Goal: Transaction & Acquisition: Purchase product/service

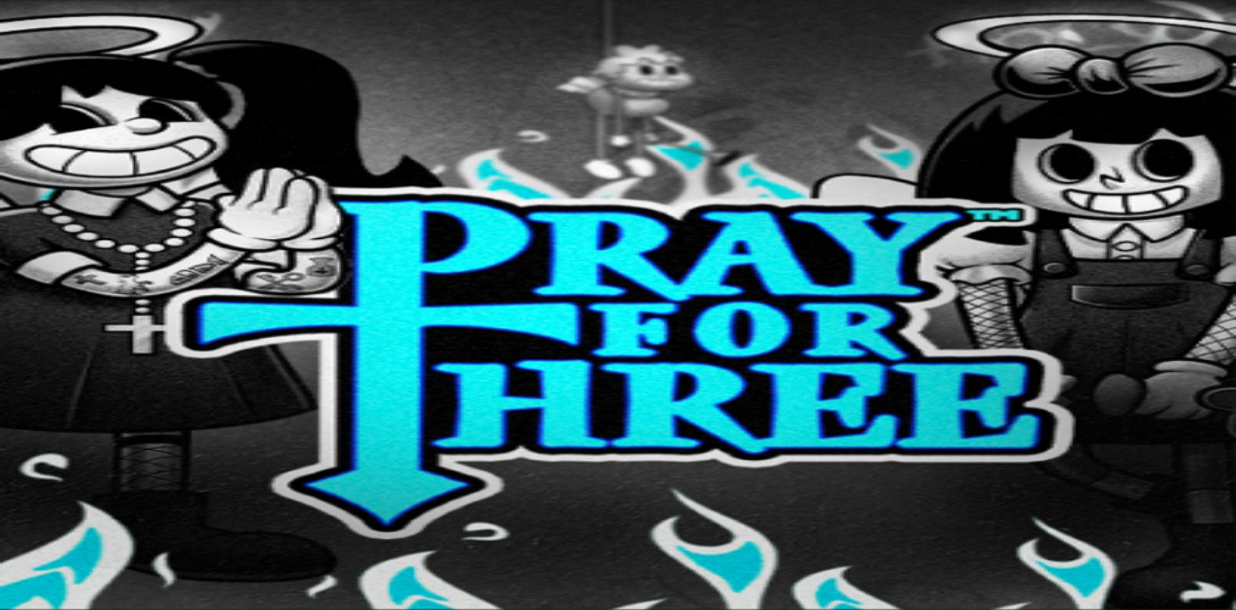
click at [97, 270] on input "***" at bounding box center [51, 276] width 92 height 13
drag, startPoint x: 706, startPoint y: 173, endPoint x: 652, endPoint y: 174, distance: 53.6
click at [97, 270] on input "***" at bounding box center [51, 276] width 92 height 13
type input "**"
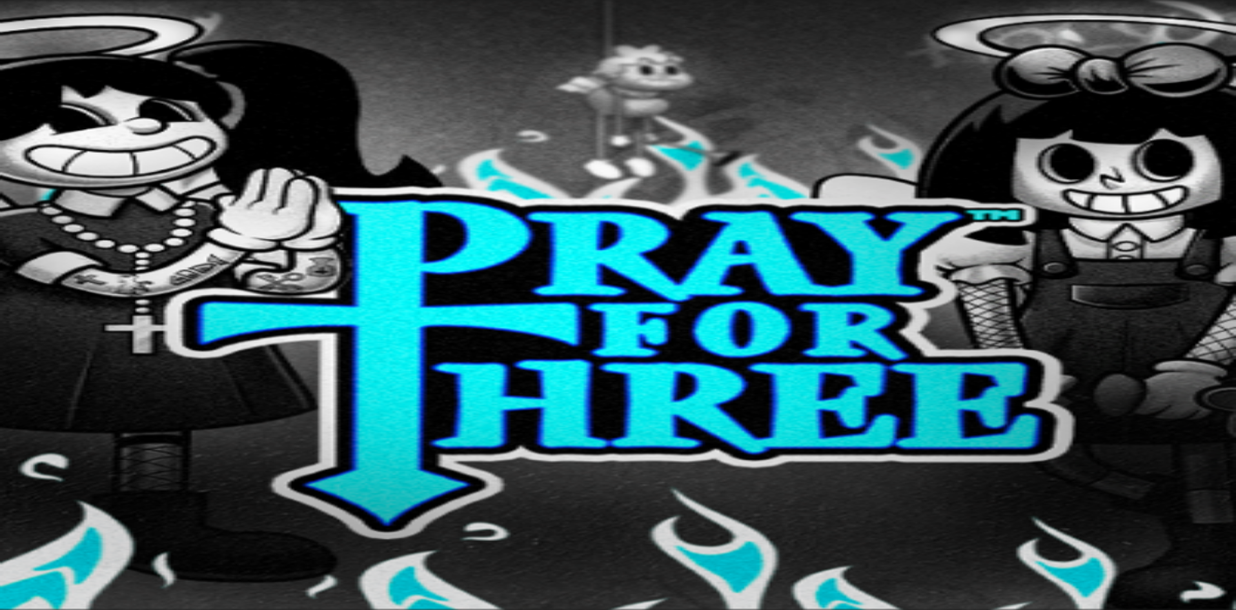
click at [68, 308] on span "Talleta ja pelaa" at bounding box center [38, 313] width 57 height 10
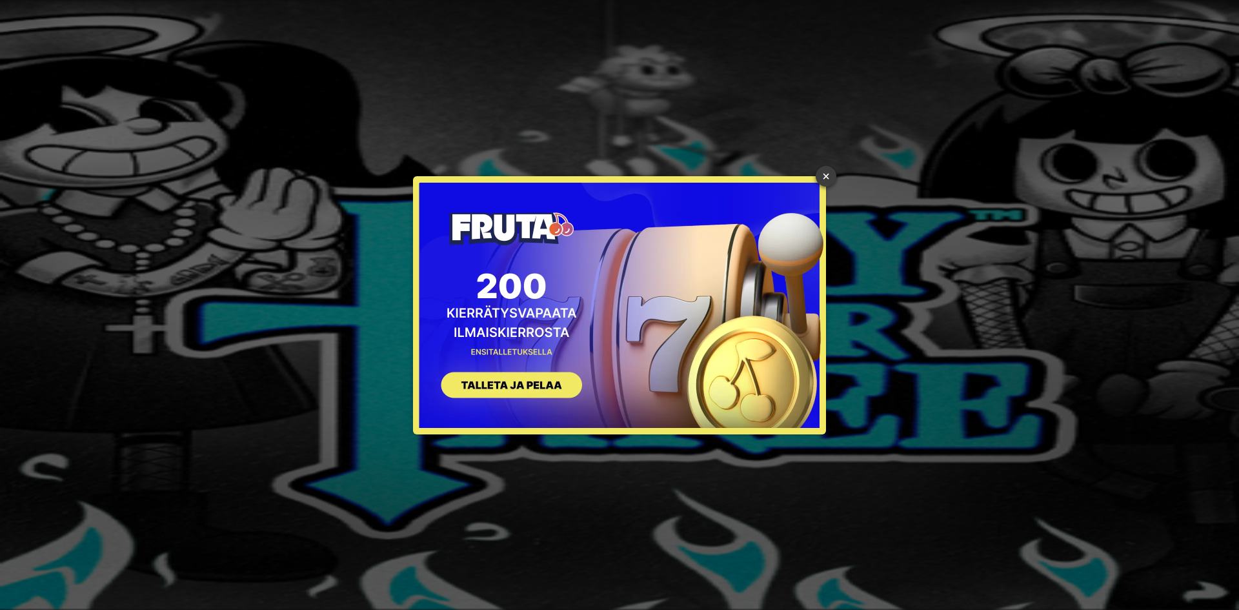
click at [826, 179] on link "×" at bounding box center [826, 176] width 21 height 21
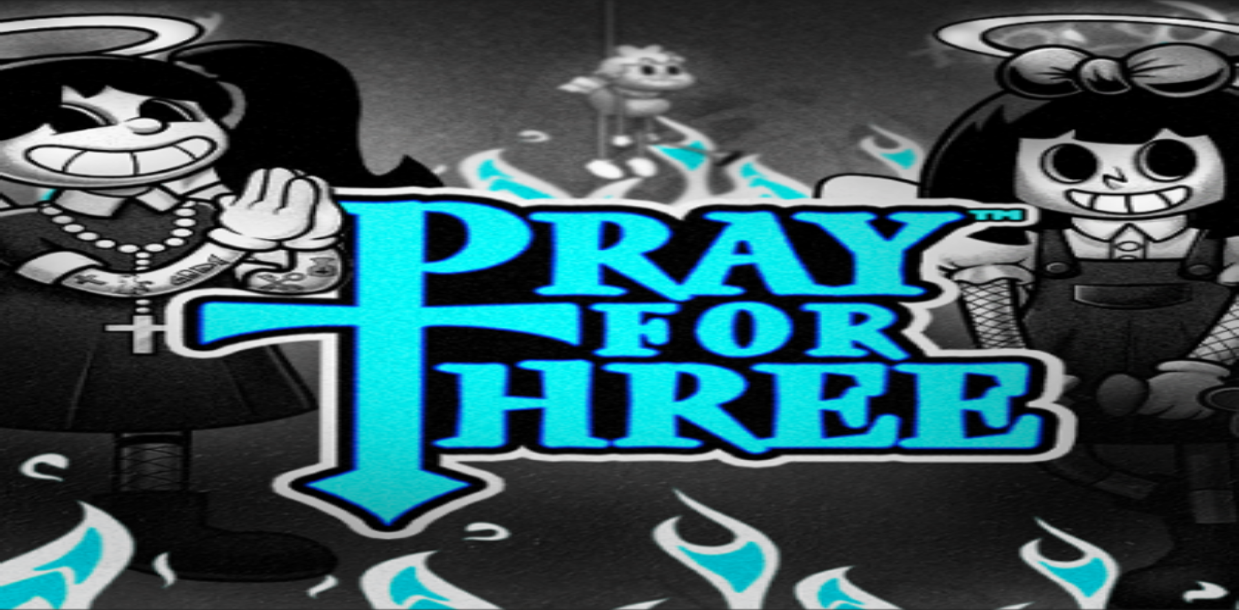
click at [97, 327] on input "email" at bounding box center [51, 333] width 92 height 13
type input "**********"
click at [97, 364] on input "email" at bounding box center [51, 370] width 92 height 13
type input "**********"
click at [97, 414] on input "text" at bounding box center [51, 420] width 92 height 13
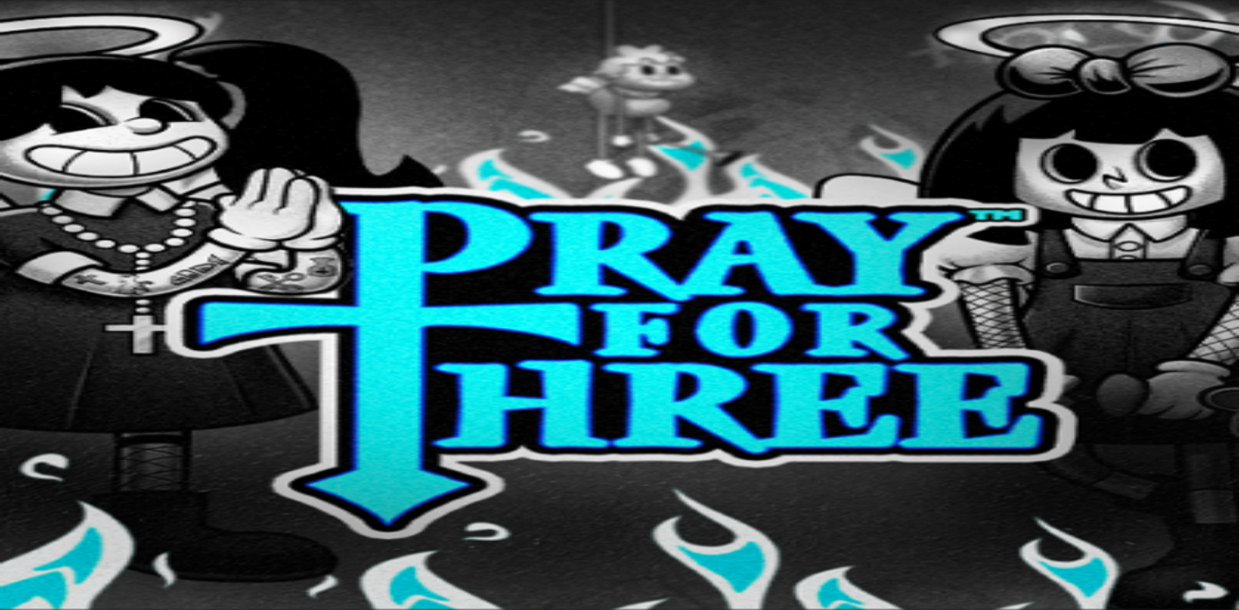
type input "**********"
click at [36, 526] on button "Jatka" at bounding box center [20, 533] width 31 height 14
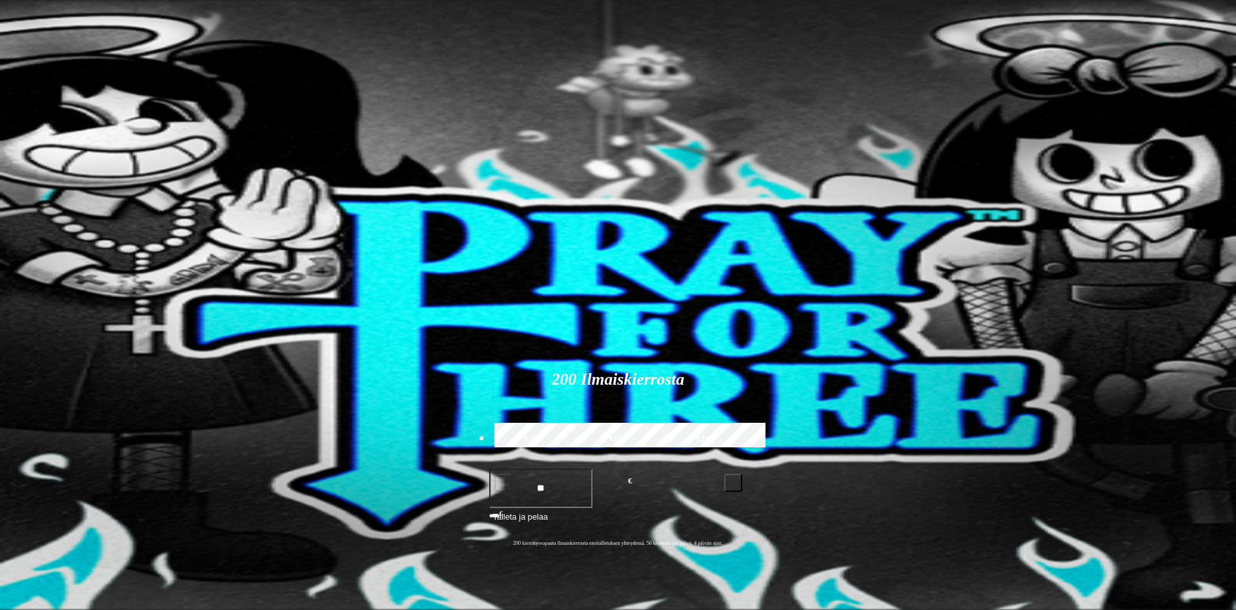
drag, startPoint x: 1178, startPoint y: 576, endPoint x: 1170, endPoint y: 566, distance: 12.8
type input "**********"
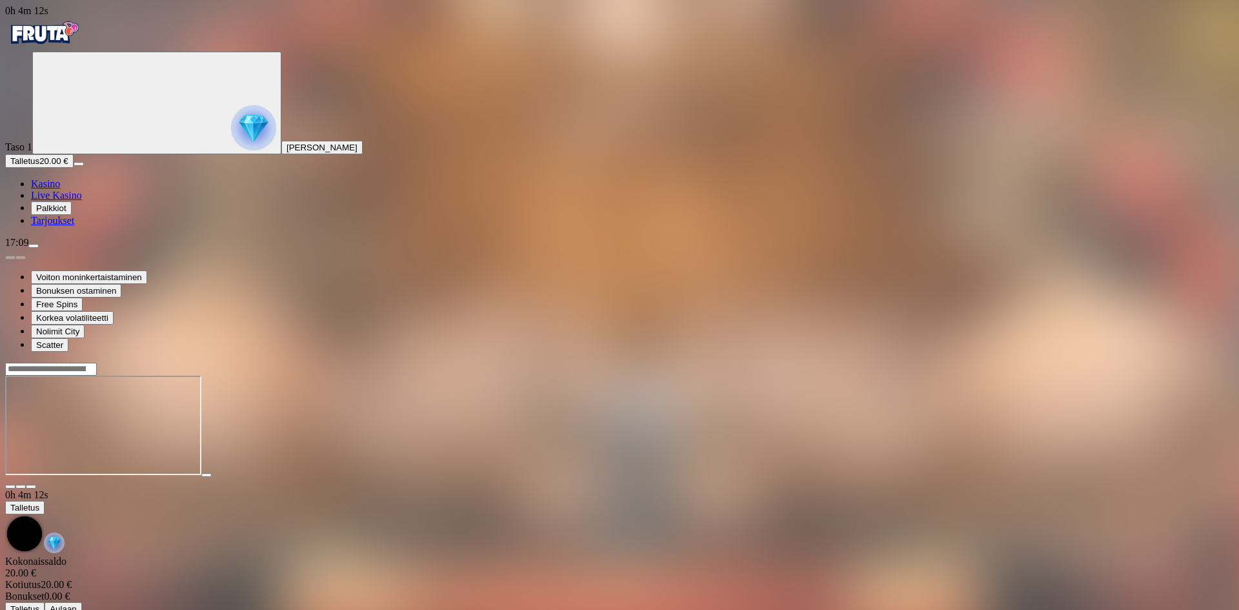
click at [10, 487] on span "close icon" at bounding box center [10, 487] width 0 height 0
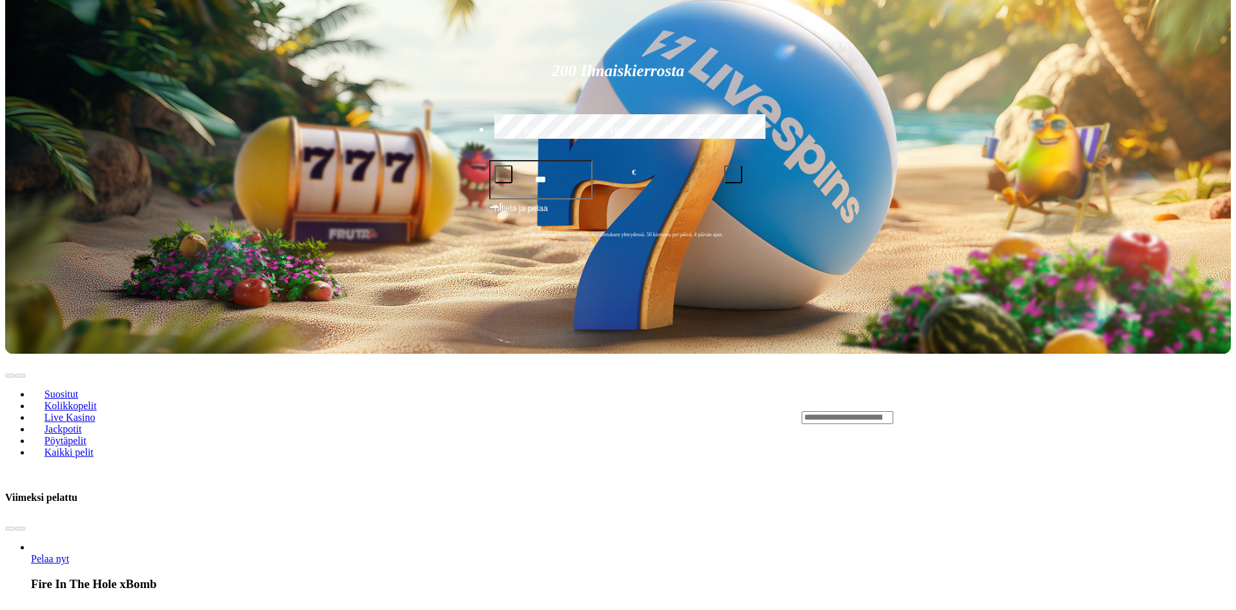
scroll to position [323, 0]
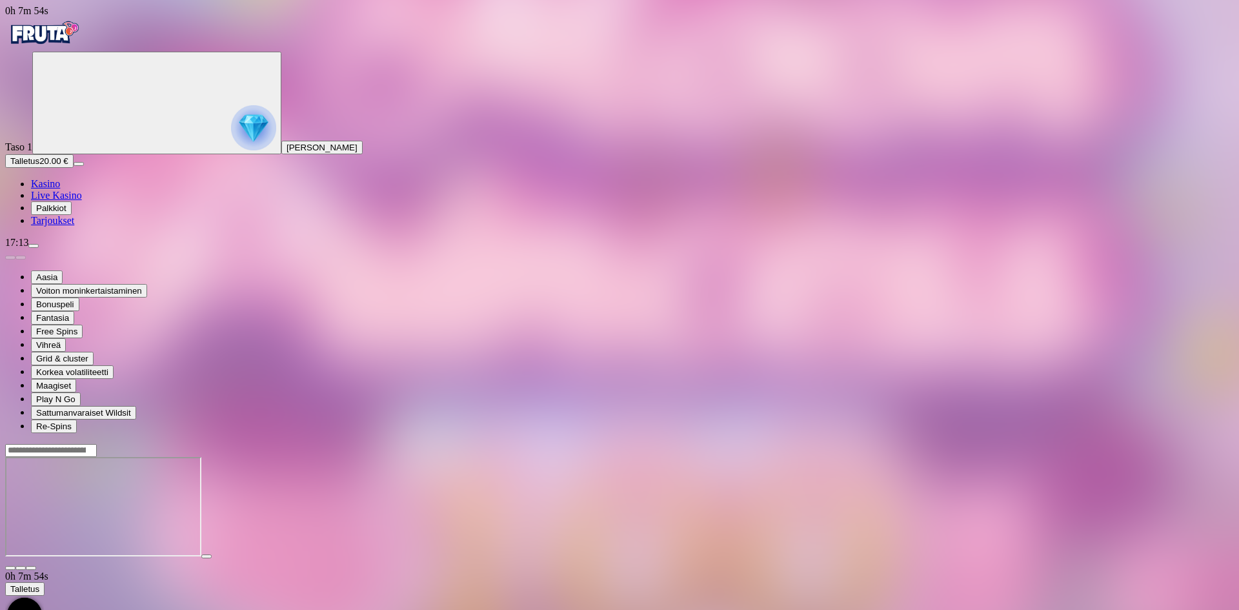
click at [231, 145] on img "Primary" at bounding box center [253, 127] width 45 height 45
click at [80, 150] on icon "Primary" at bounding box center [134, 102] width 194 height 97
click at [287, 152] on span "[PERSON_NAME]" at bounding box center [322, 148] width 71 height 10
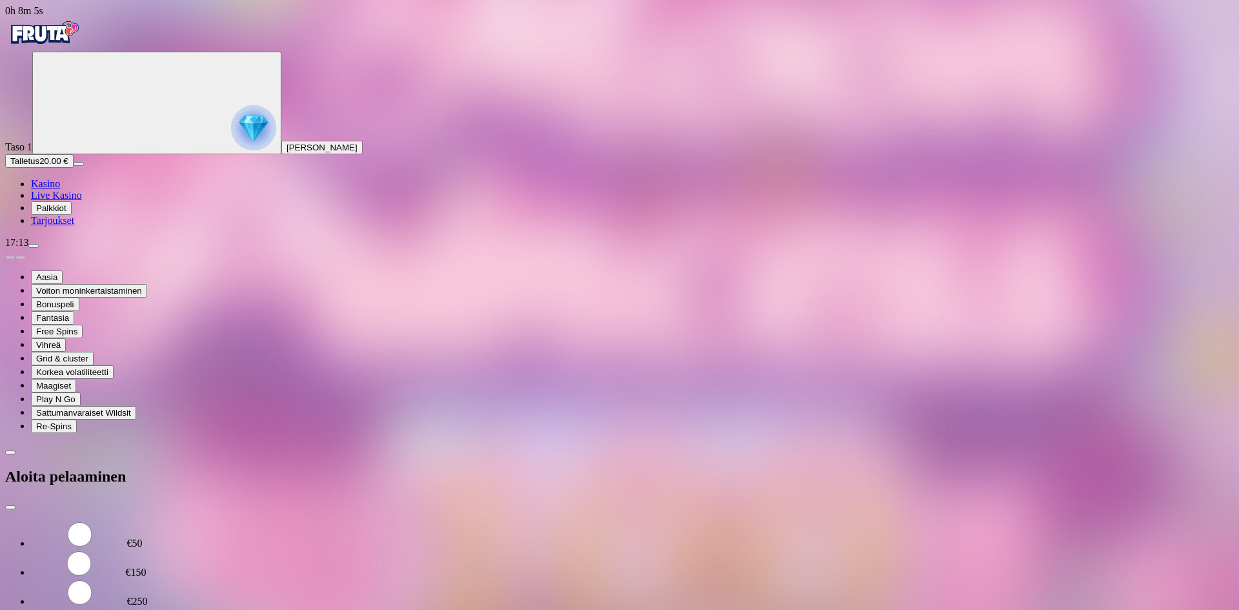
click at [34, 246] on span "menu icon" at bounding box center [34, 246] width 0 height 0
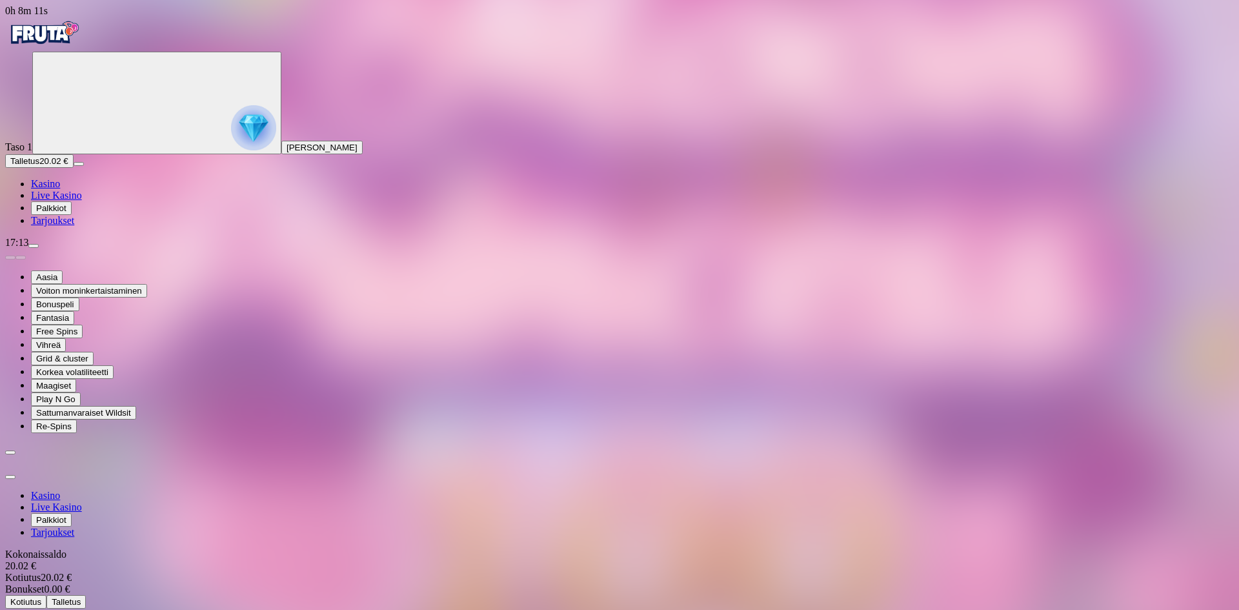
click at [46, 595] on button "Kotiutus" at bounding box center [25, 602] width 41 height 14
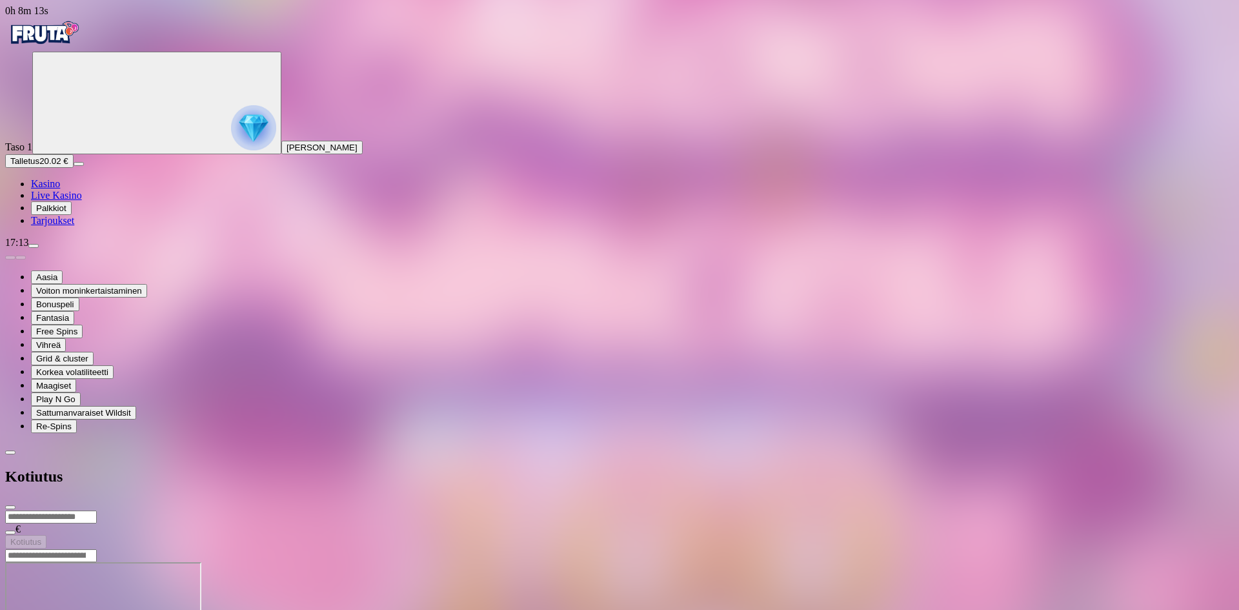
click at [97, 510] on input "number" at bounding box center [51, 516] width 92 height 13
type input "**"
click at [41, 537] on span "Kotiutus" at bounding box center [25, 542] width 31 height 10
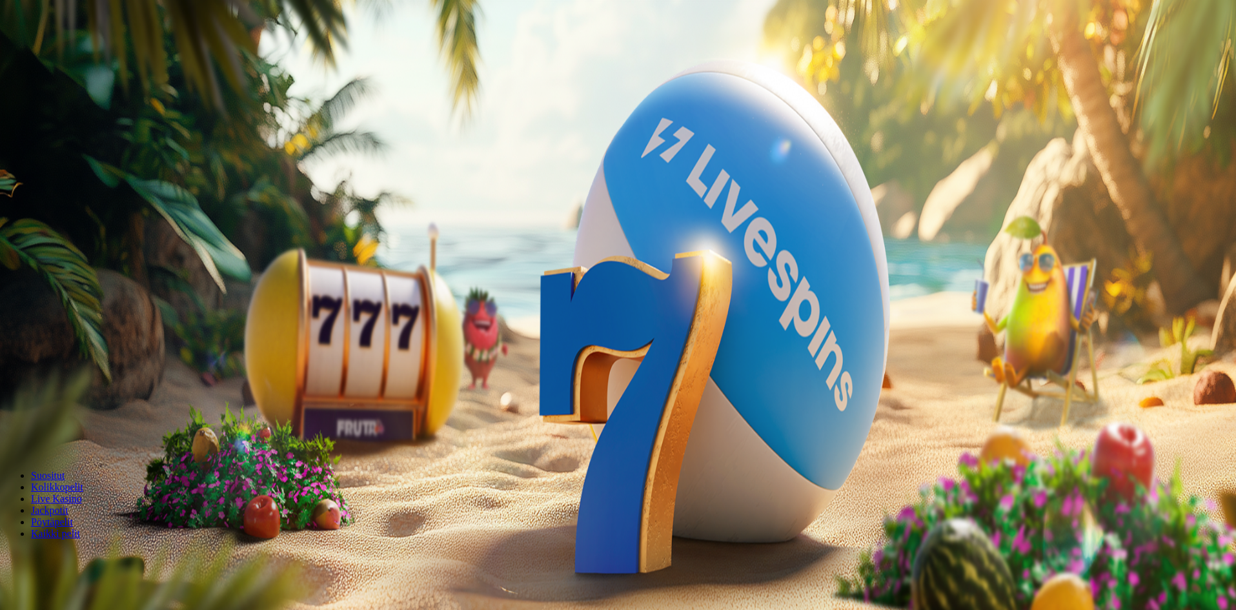
click at [66, 213] on span "Palkkiot" at bounding box center [51, 208] width 30 height 10
click at [74, 226] on span "Tarjoukset" at bounding box center [52, 220] width 43 height 11
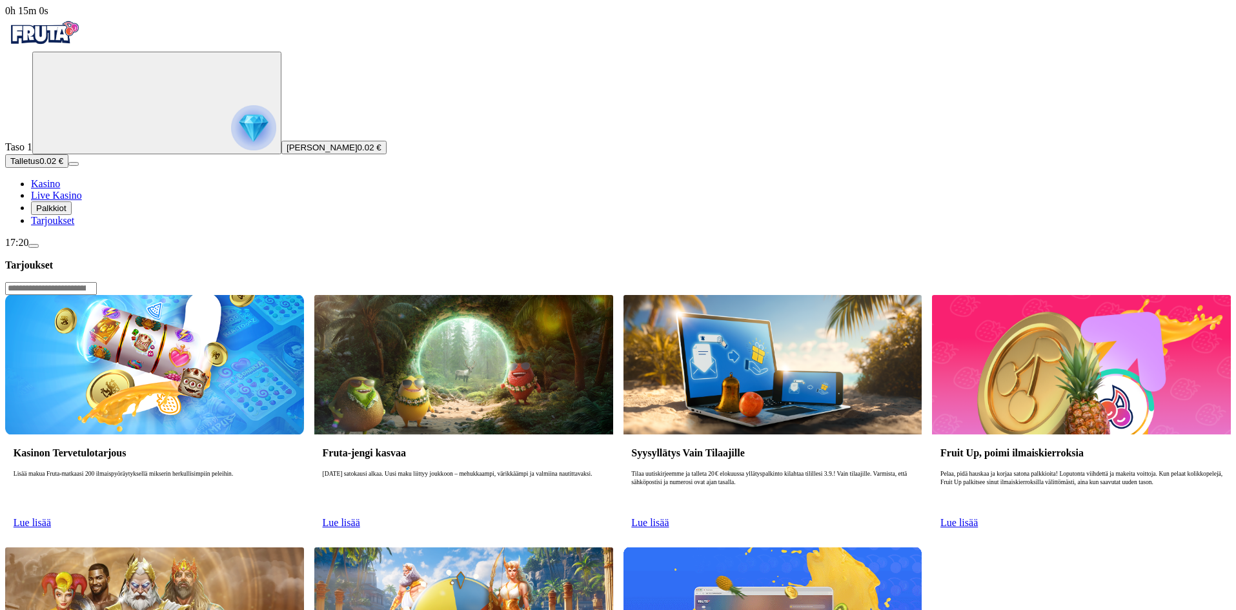
click at [287, 152] on span "[PERSON_NAME]" at bounding box center [322, 148] width 71 height 10
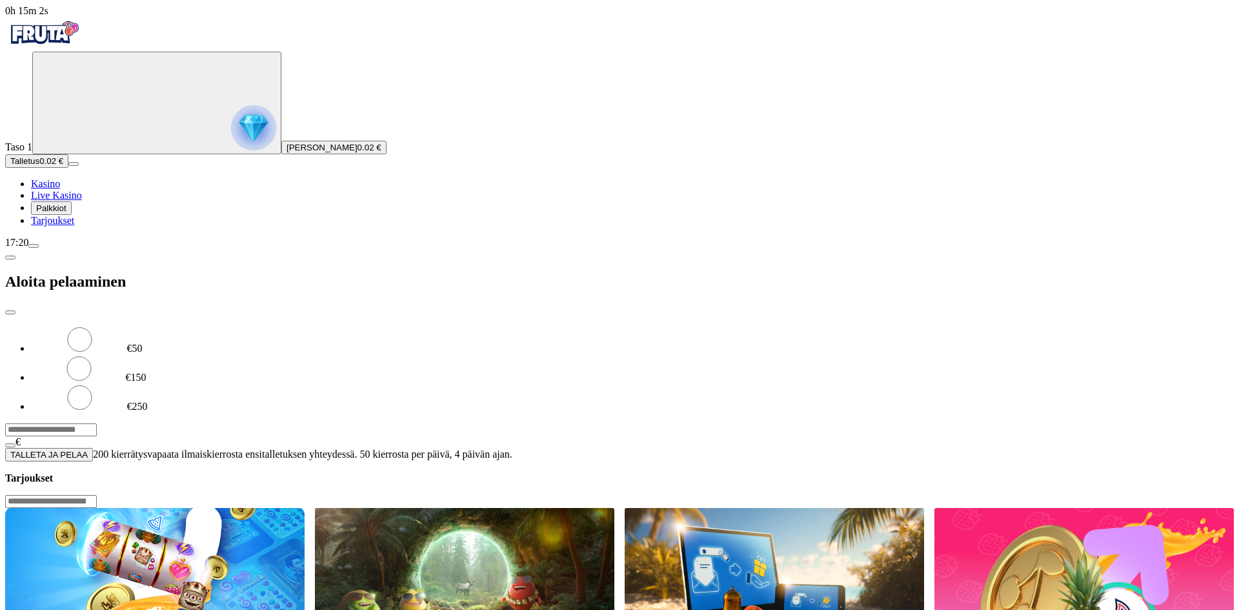
click at [287, 152] on span "[PERSON_NAME]" at bounding box center [322, 148] width 71 height 10
click at [34, 246] on span "menu icon" at bounding box center [34, 246] width 0 height 0
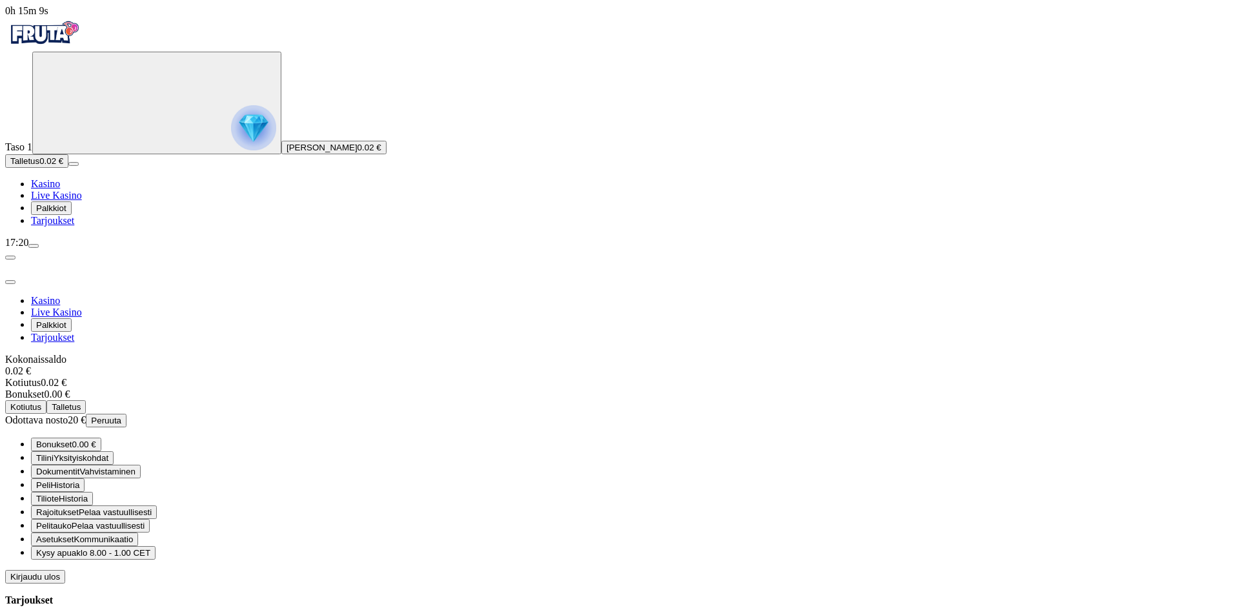
click at [114, 451] on button "Tilini Yksityiskohdat" at bounding box center [72, 458] width 83 height 14
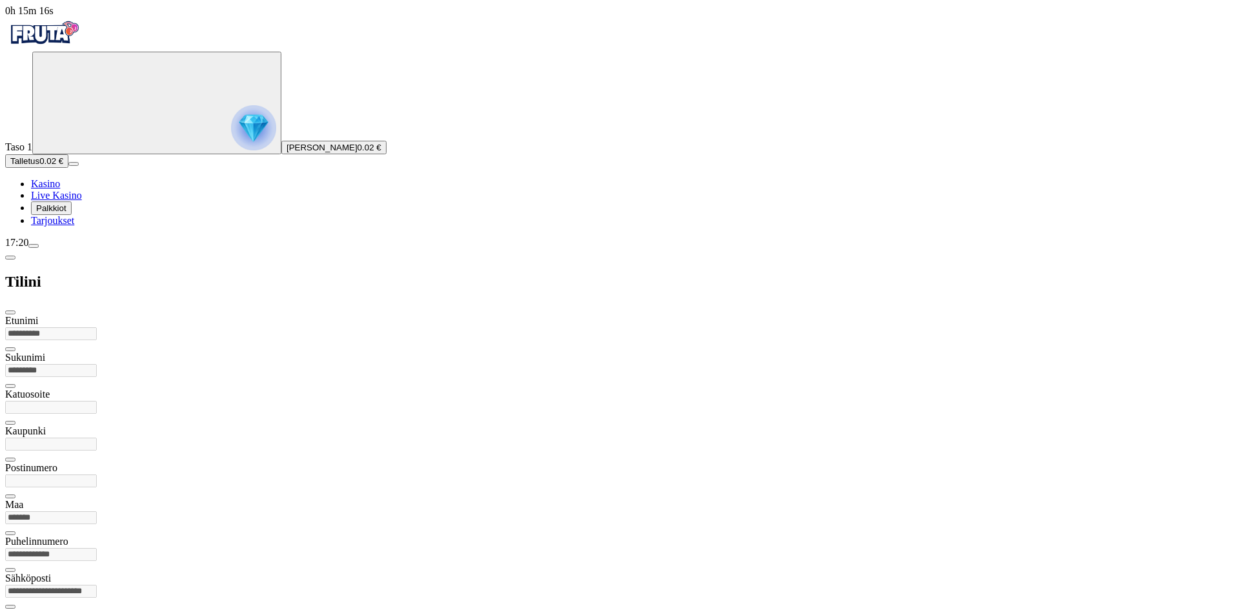
click at [287, 152] on span "[PERSON_NAME]" at bounding box center [322, 148] width 71 height 10
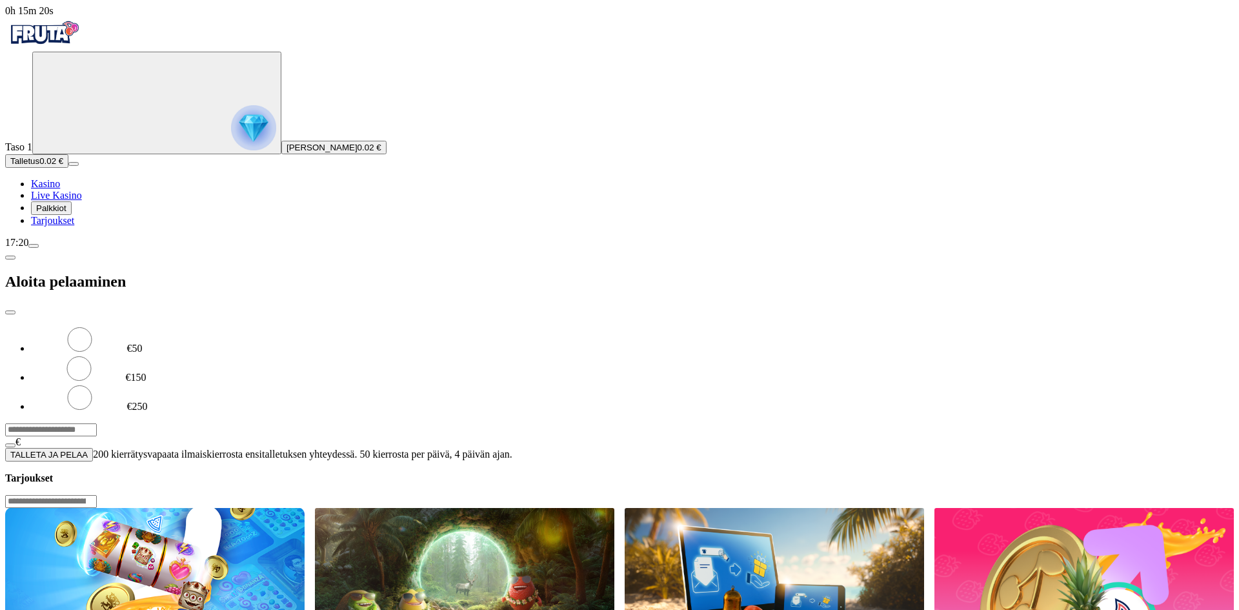
click at [287, 152] on span "[PERSON_NAME]" at bounding box center [322, 148] width 71 height 10
click at [34, 246] on span "menu icon" at bounding box center [34, 246] width 0 height 0
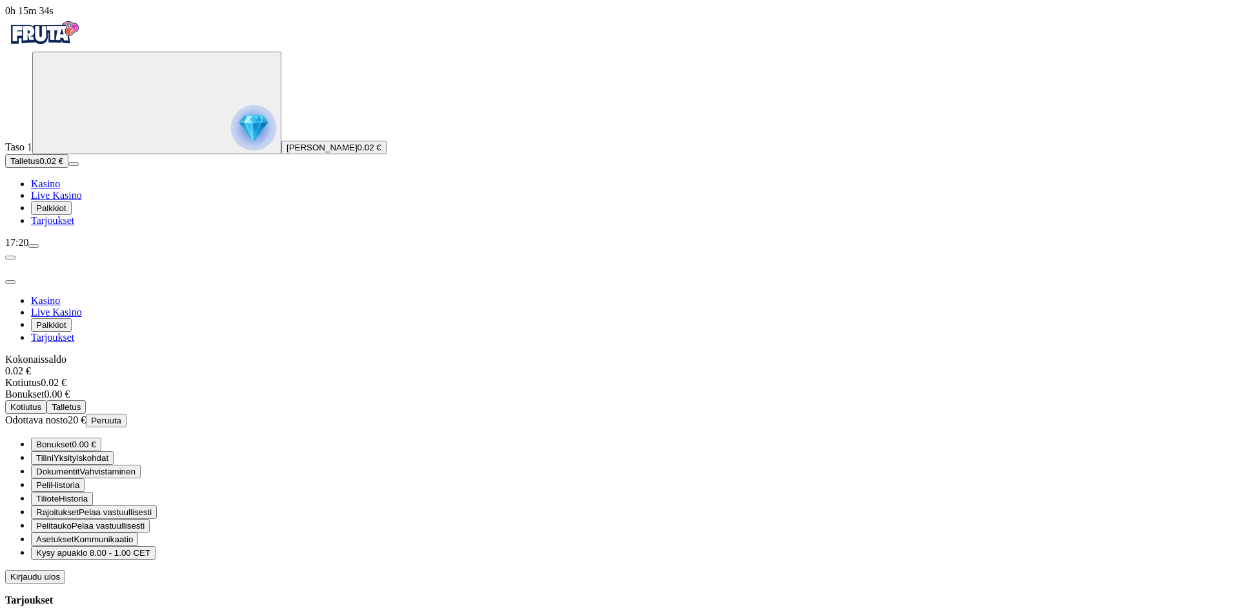
click at [10, 282] on span "close icon" at bounding box center [10, 282] width 0 height 0
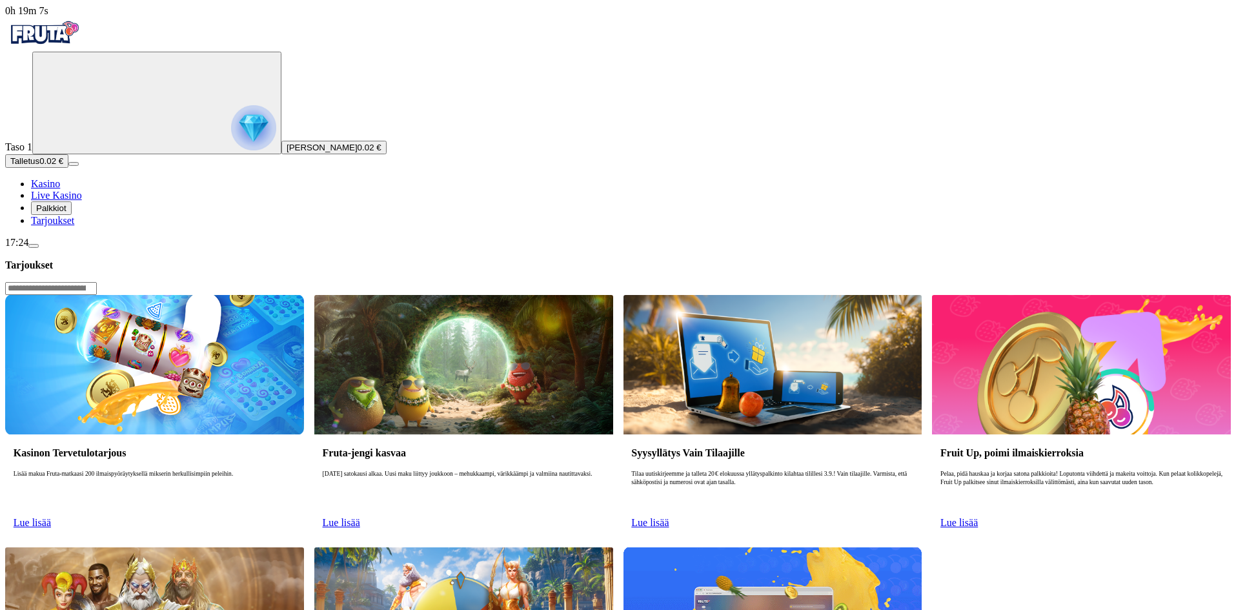
click at [34, 246] on span "menu icon" at bounding box center [34, 246] width 0 height 0
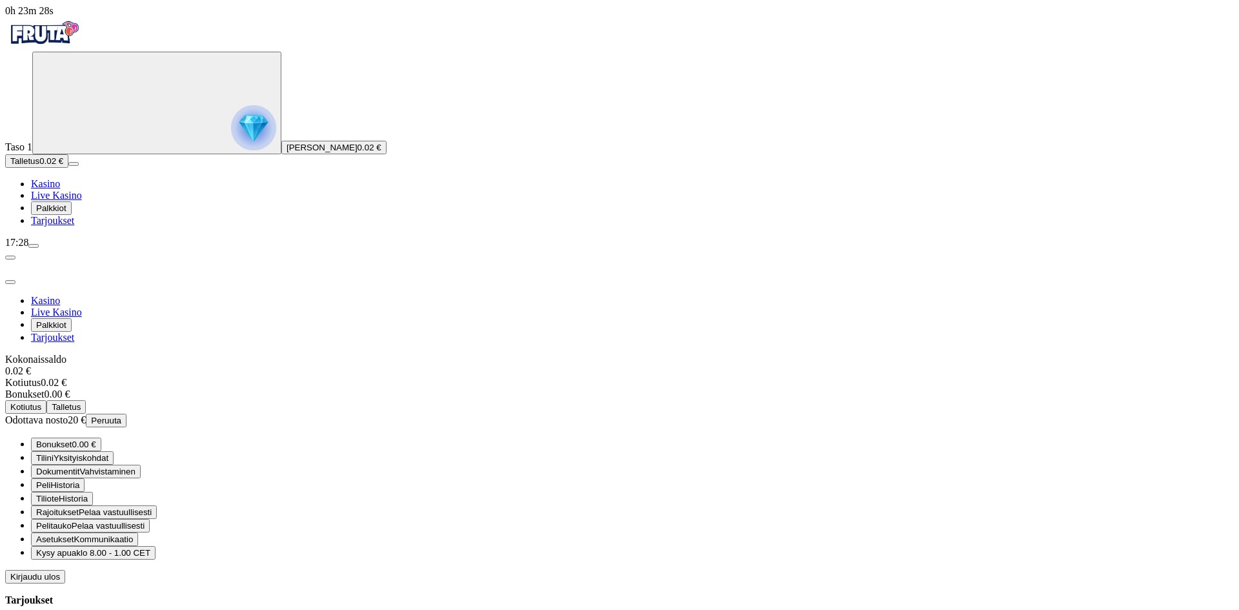
click at [60, 572] on span "Kirjaudu ulos" at bounding box center [35, 577] width 50 height 10
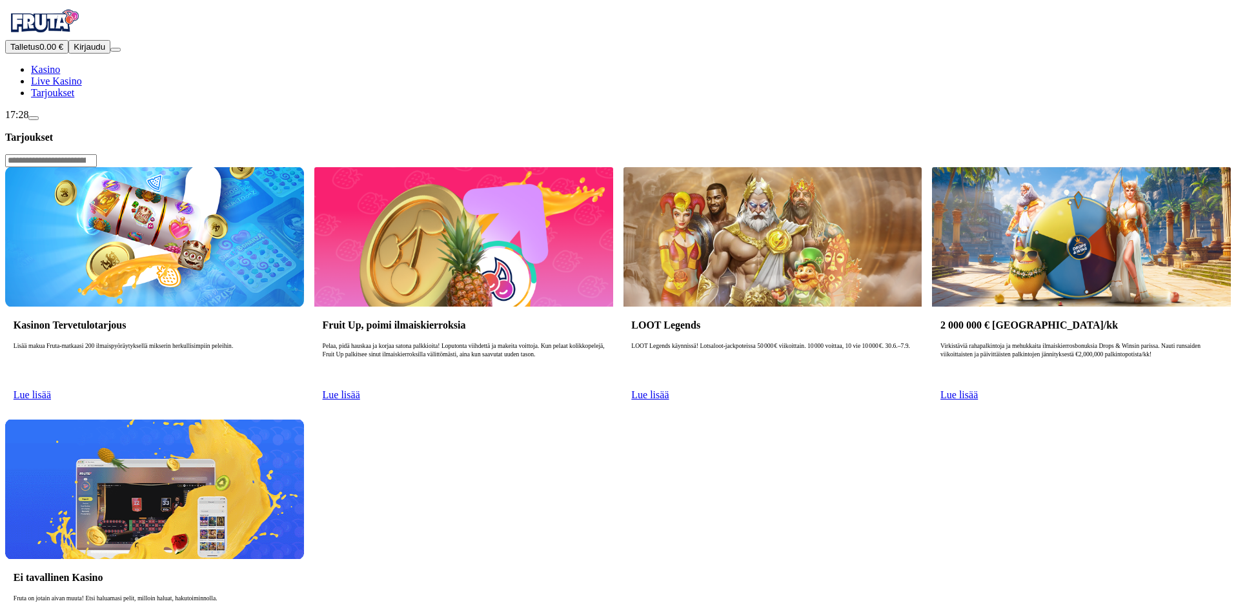
click at [86, 52] on span "Kirjaudu" at bounding box center [90, 47] width 32 height 10
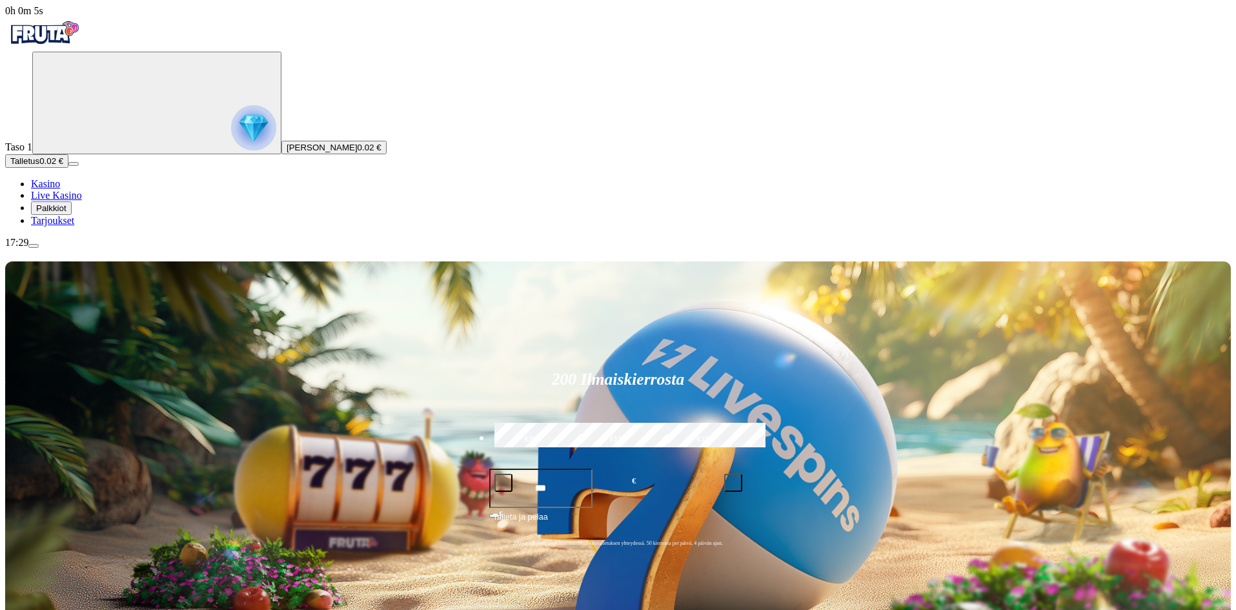
click at [34, 246] on span "menu icon" at bounding box center [34, 246] width 0 height 0
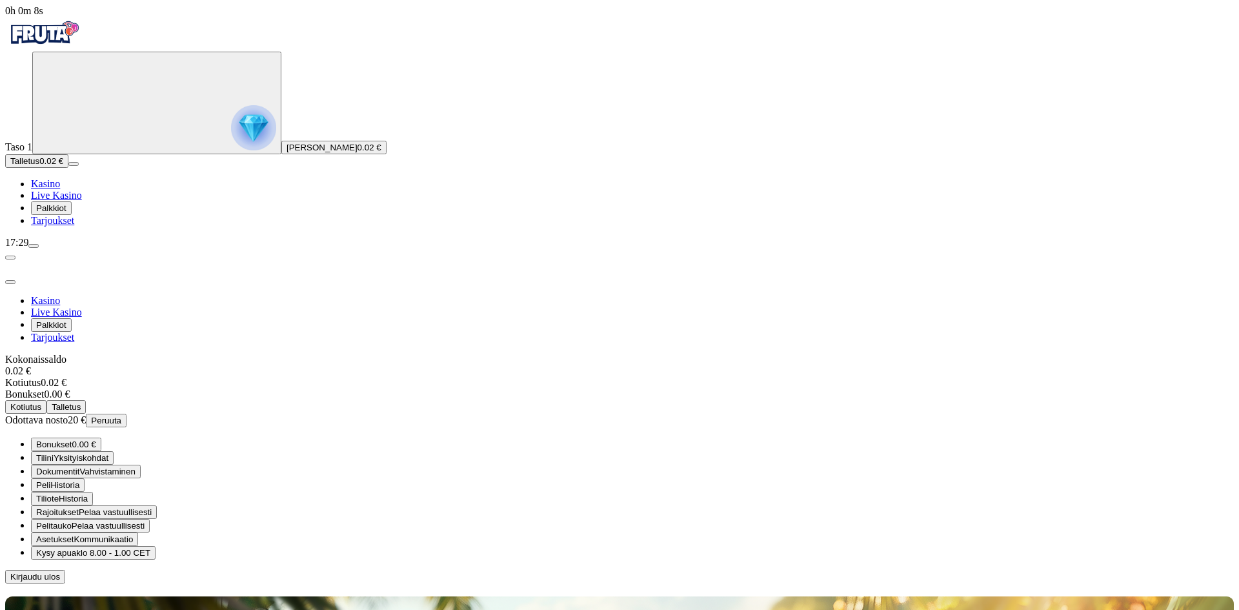
click at [34, 246] on span "menu icon" at bounding box center [34, 246] width 0 height 0
click at [618, 583] on div at bounding box center [619, 583] width 1229 height 0
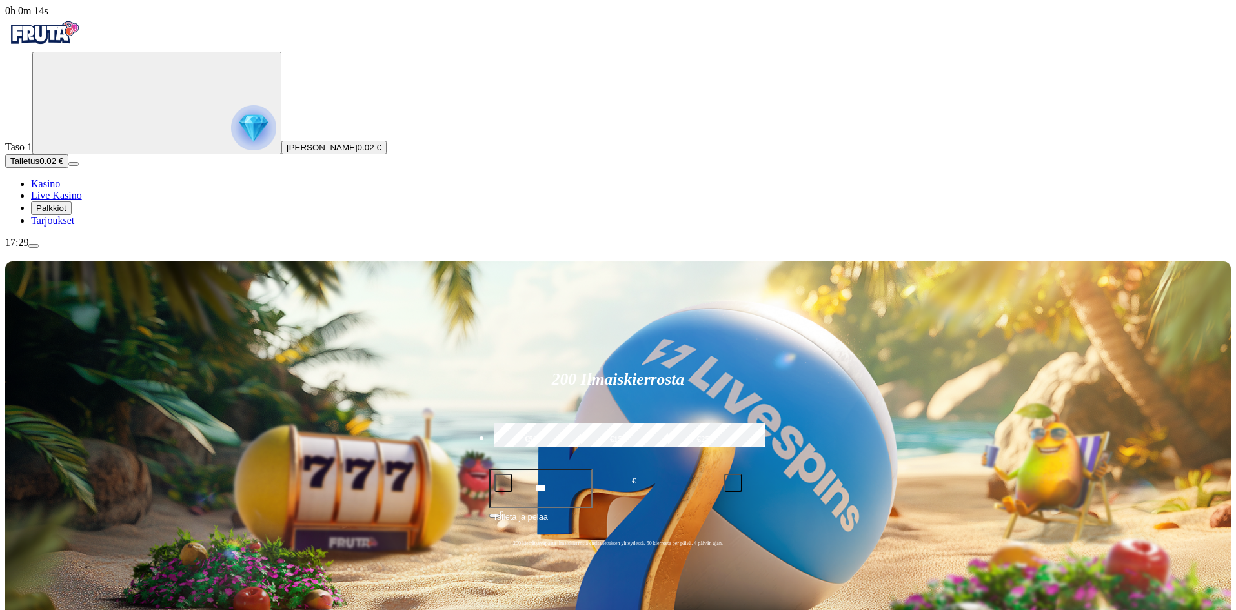
click at [39, 248] on button "menu" at bounding box center [33, 246] width 10 height 4
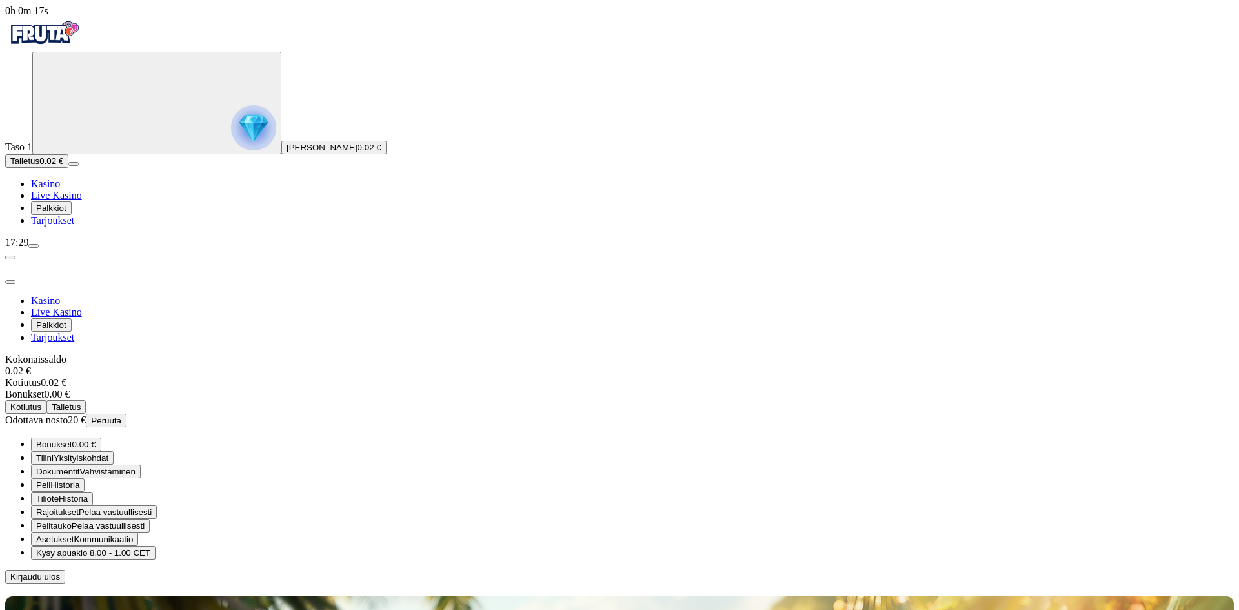
click at [60, 572] on span "Kirjaudu ulos" at bounding box center [35, 577] width 50 height 10
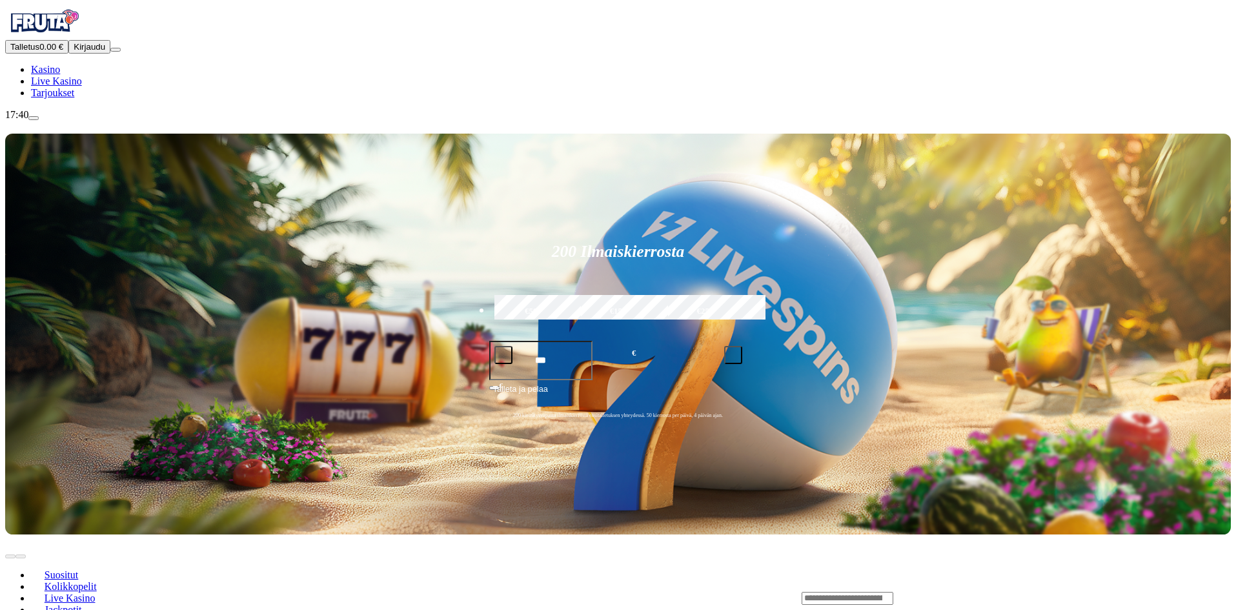
click at [74, 52] on span "Kirjaudu" at bounding box center [90, 47] width 32 height 10
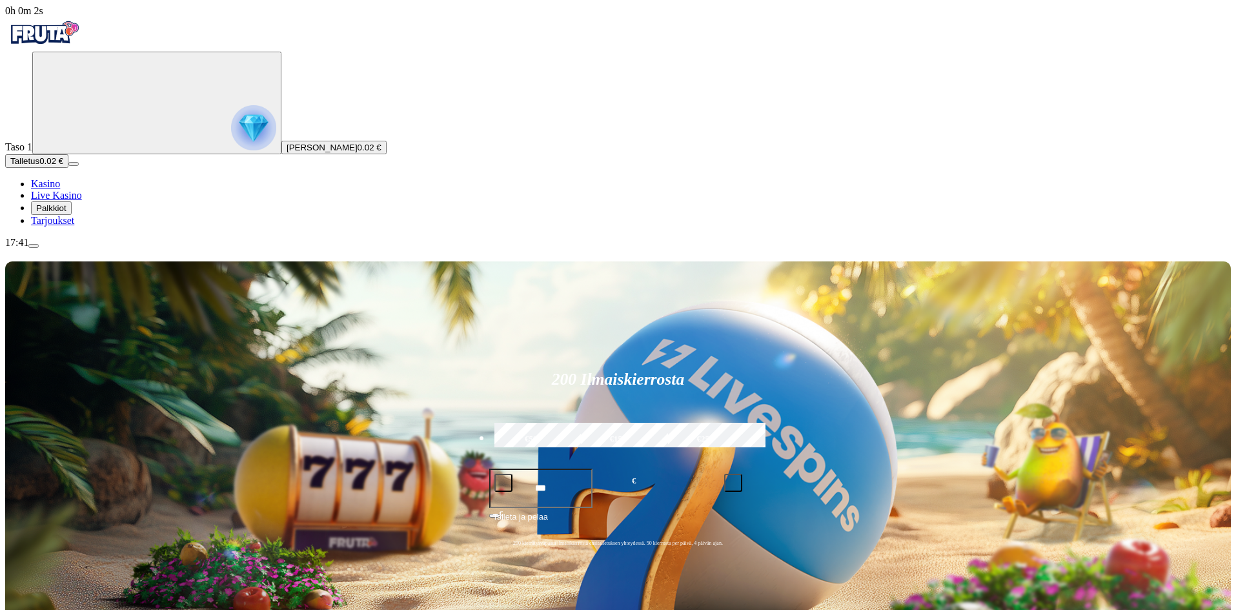
click at [34, 246] on span "menu icon" at bounding box center [34, 246] width 0 height 0
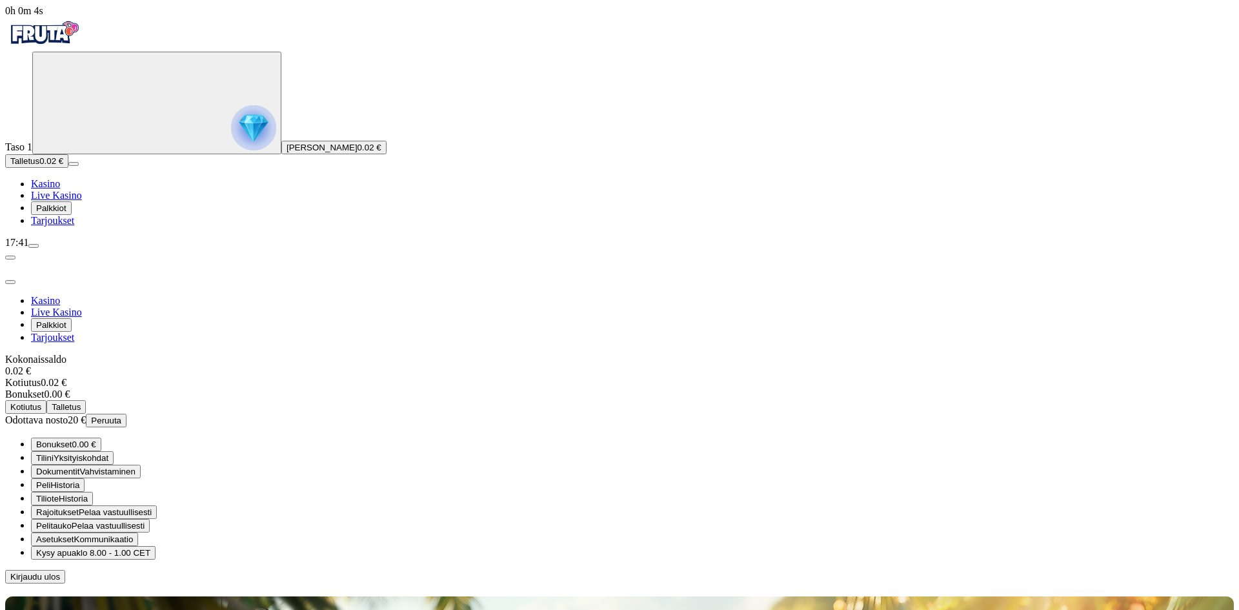
click at [121, 416] on span "Peruuta" at bounding box center [106, 421] width 30 height 10
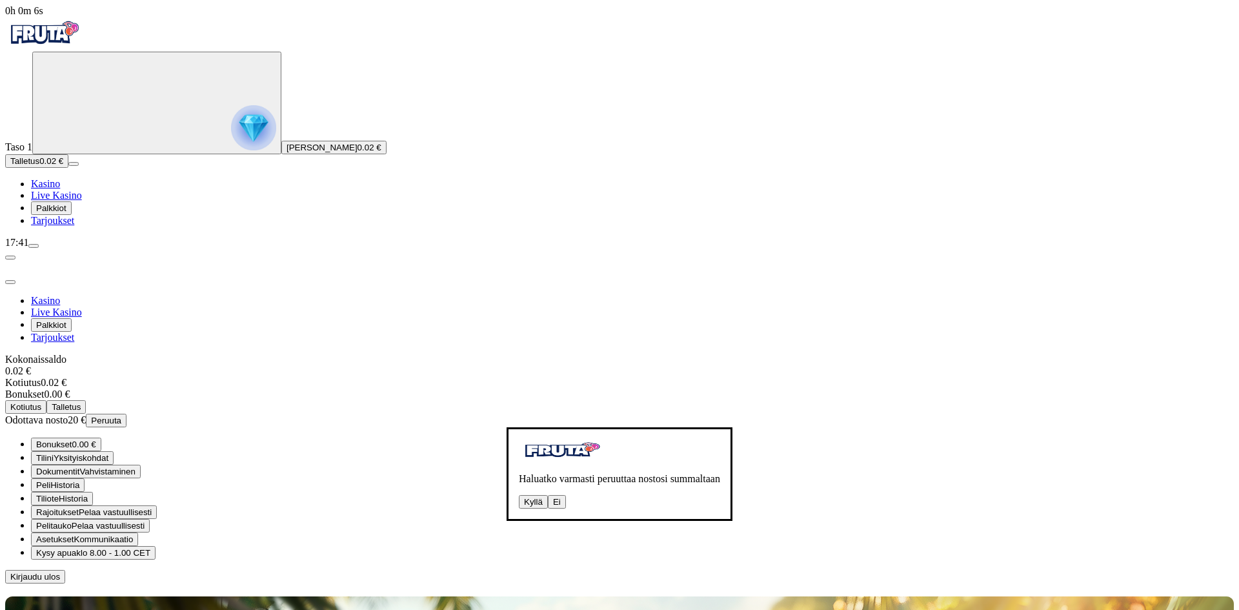
click at [519, 495] on button "Kyllä" at bounding box center [533, 502] width 29 height 14
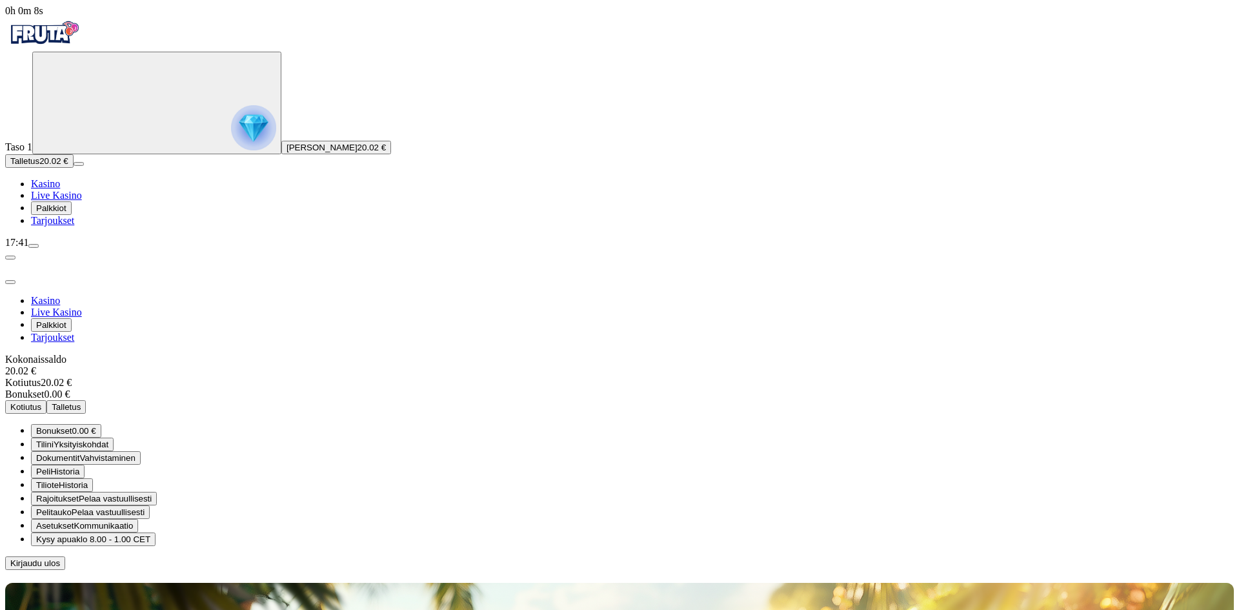
click at [529, 570] on div at bounding box center [619, 570] width 1229 height 0
